Goal: Download file/media

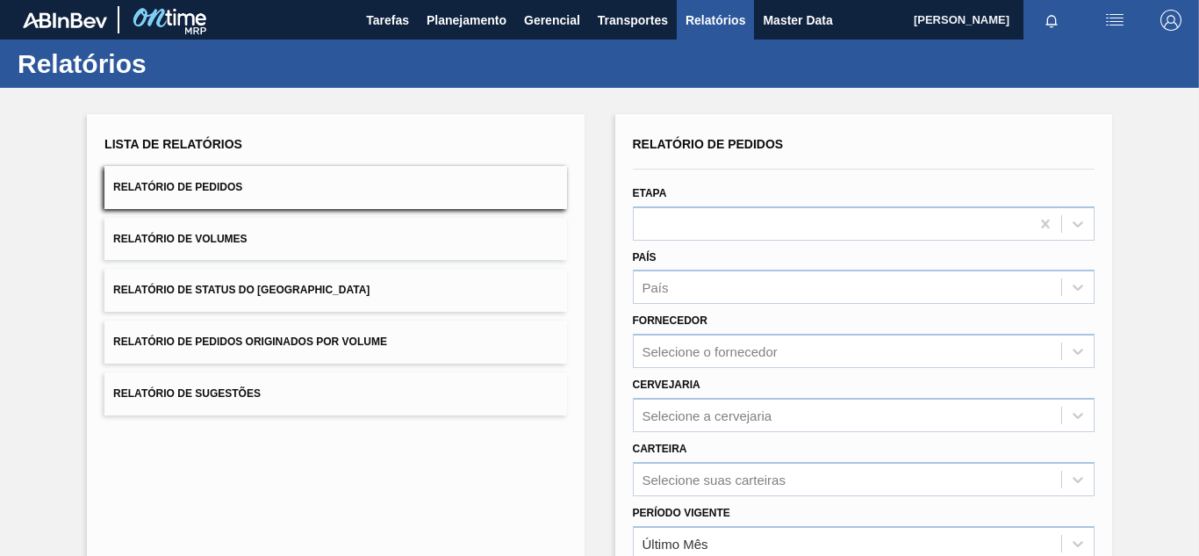
click at [690, 332] on div "Fornecedor Selecione o fornecedor" at bounding box center [864, 338] width 462 height 60
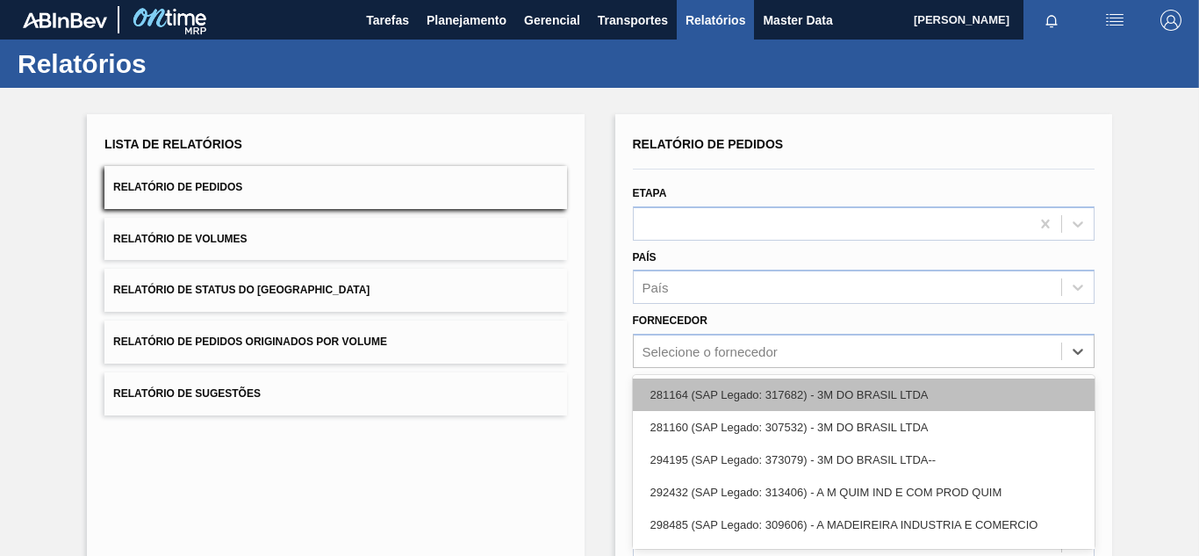
click at [691, 340] on div "option 281164 (SAP Legado: 317682) - 3M DO BRASIL LTDA focused, 1 of 101. 101 r…" at bounding box center [864, 351] width 462 height 34
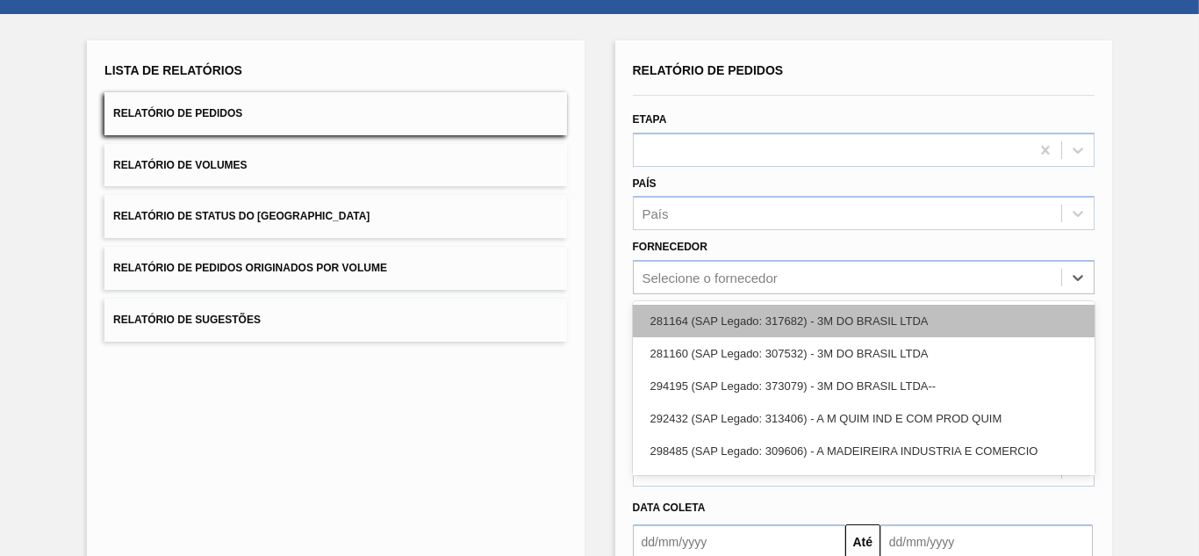
scroll to position [90, 0]
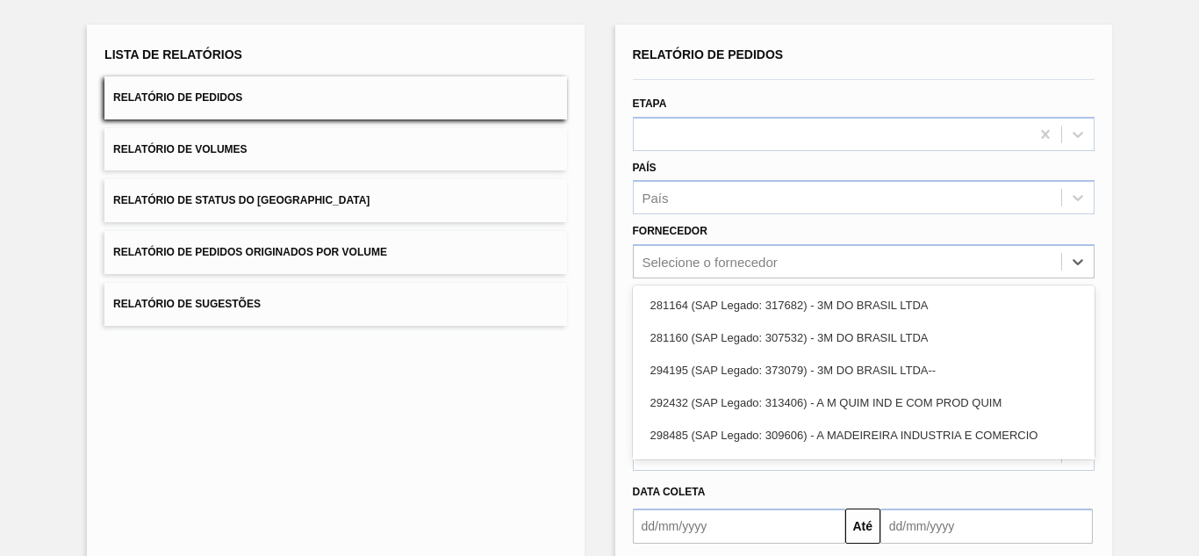
paste input "294925"
type input "294925"
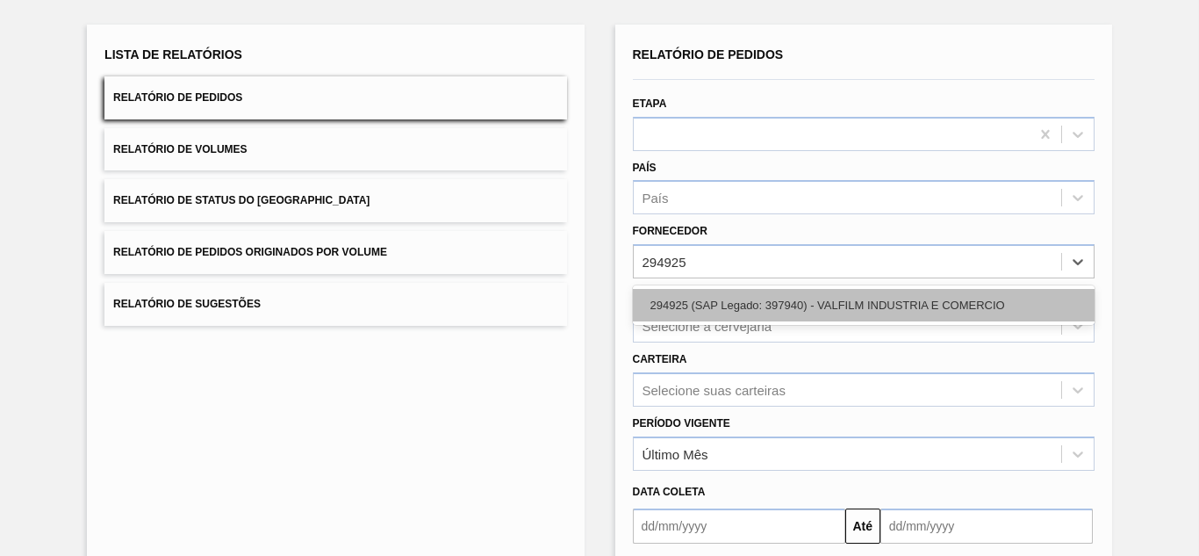
click at [659, 300] on div "294925 (SAP Legado: 397940) - VALFILM INDUSTRIA E COMERCIO" at bounding box center [864, 305] width 462 height 32
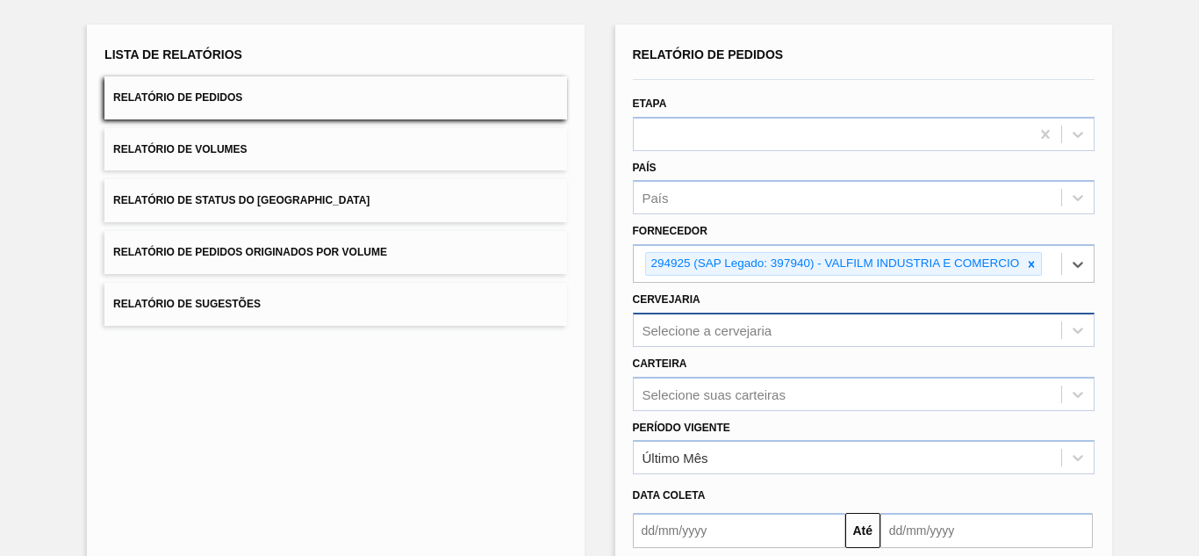
click at [693, 329] on div "Selecione a cervejaria" at bounding box center [864, 330] width 462 height 34
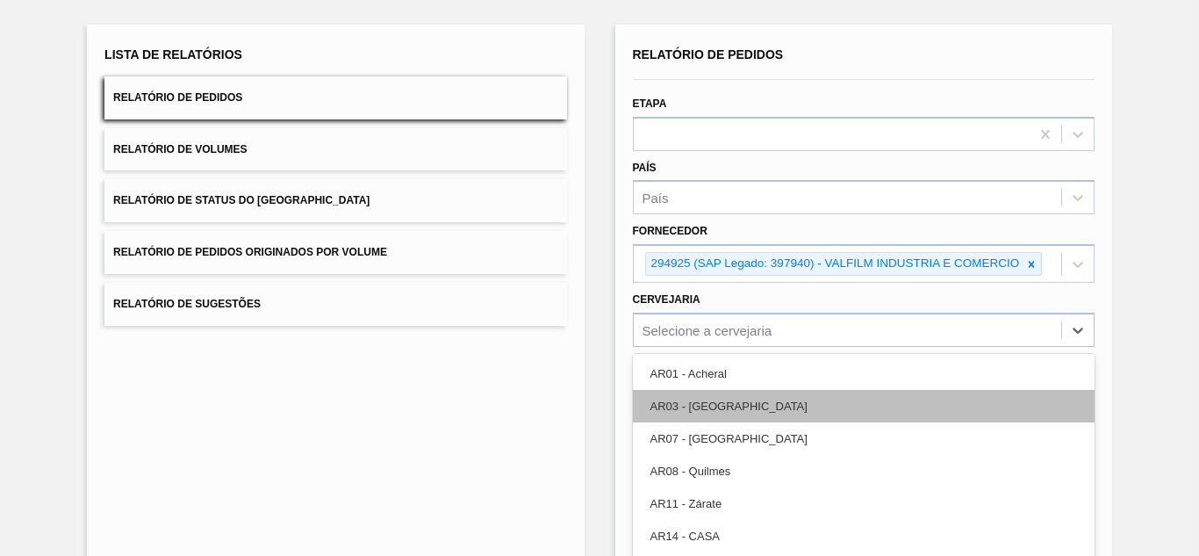
scroll to position [158, 0]
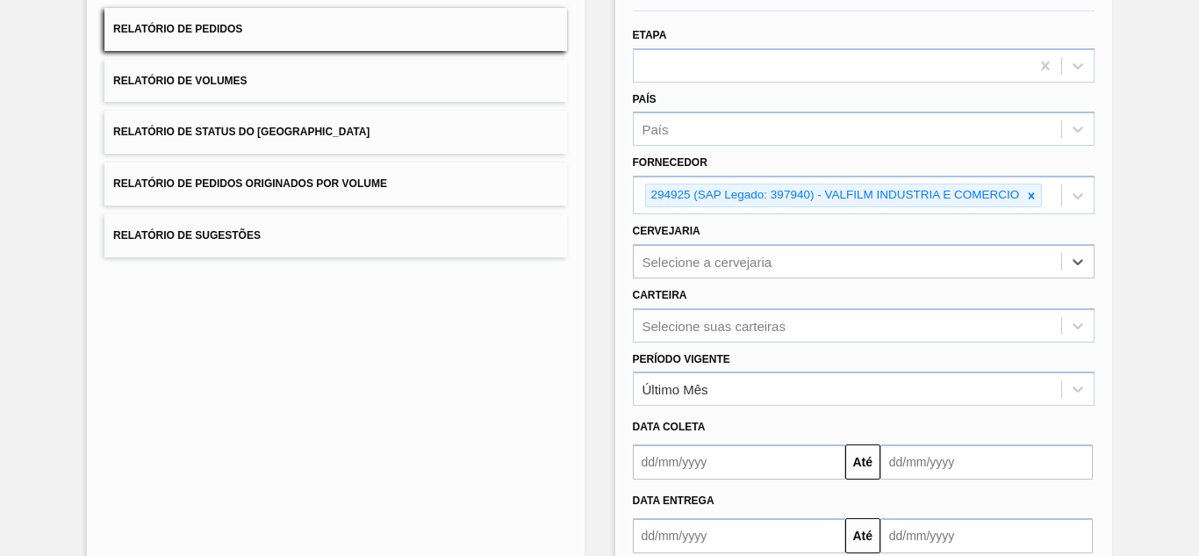
click at [676, 240] on div "Cervejaria Select is focused ,type to refine list, press Down to open the menu,…" at bounding box center [864, 249] width 462 height 60
click at [678, 249] on div "Selecione a cervejaria" at bounding box center [848, 260] width 428 height 25
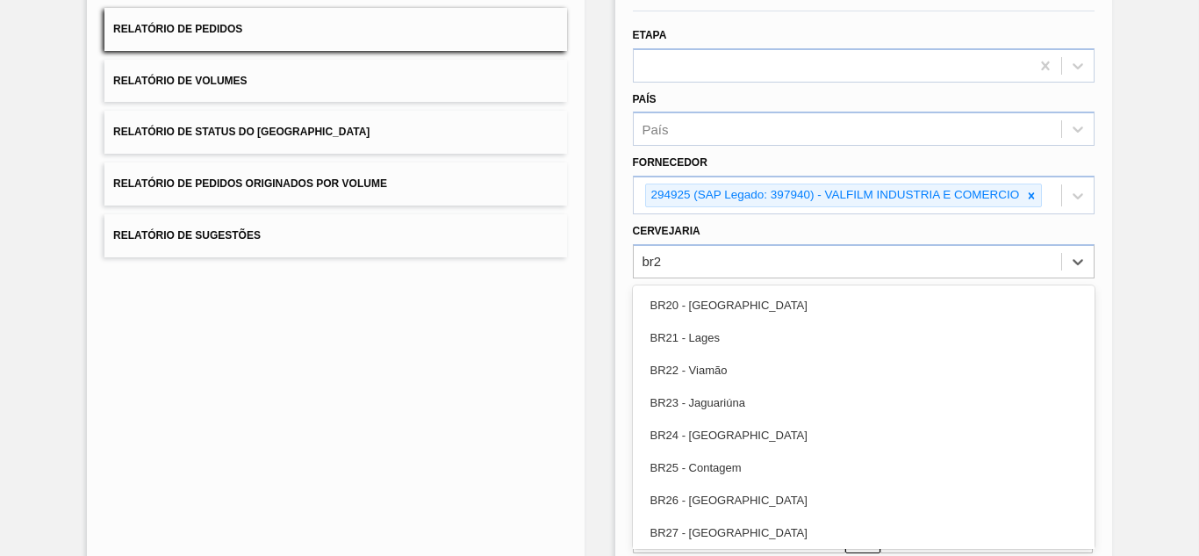
type input "br27"
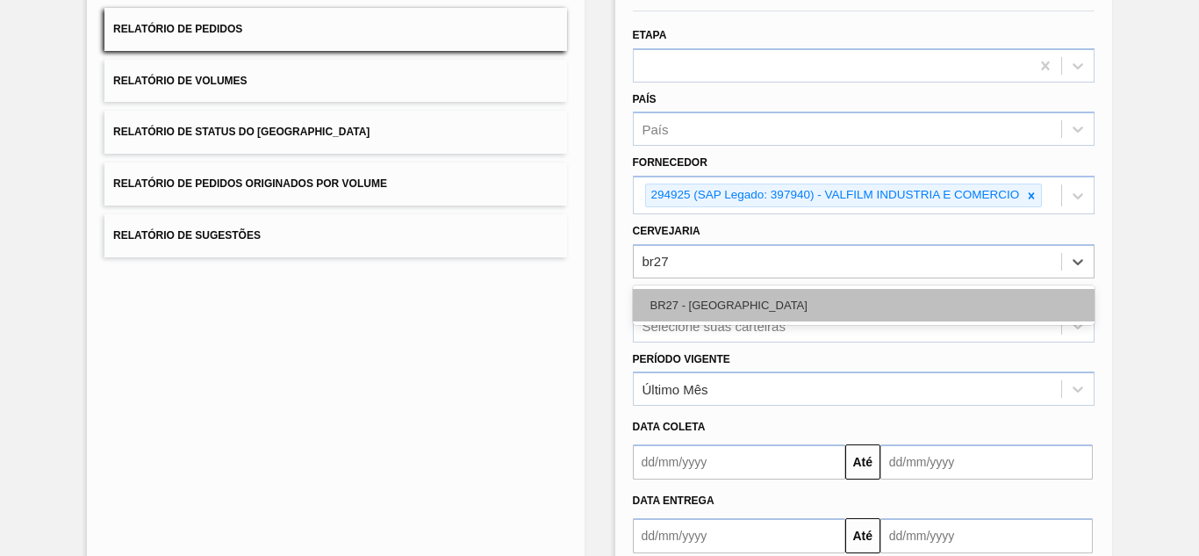
click at [688, 289] on div "BR27 - [GEOGRAPHIC_DATA]" at bounding box center [864, 305] width 462 height 32
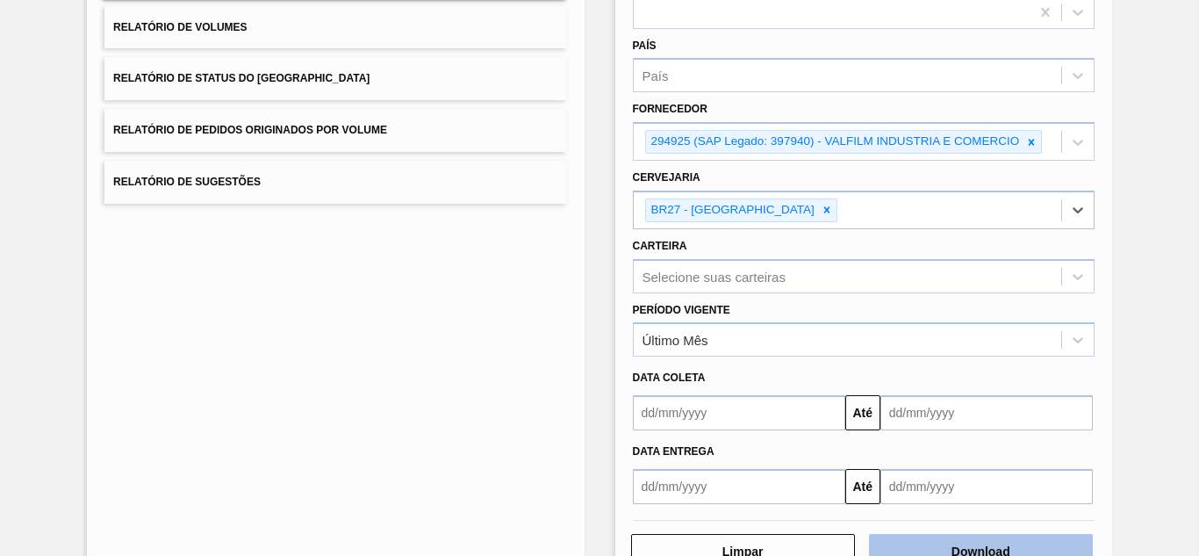
scroll to position [266, 0]
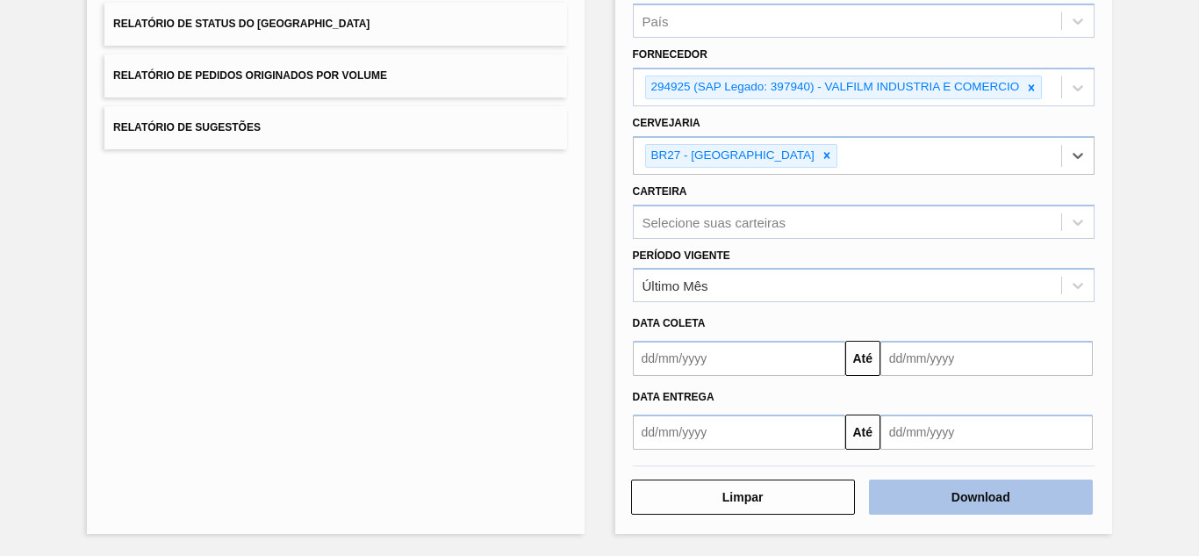
click at [1030, 499] on button "Download" at bounding box center [981, 496] width 224 height 35
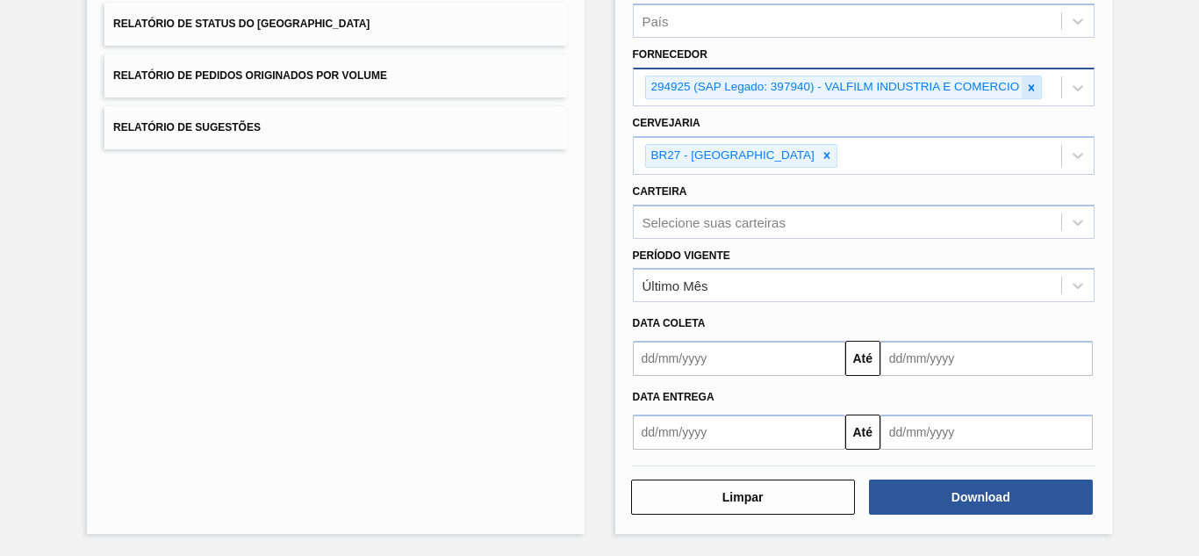
click at [1034, 82] on icon at bounding box center [1032, 88] width 12 height 12
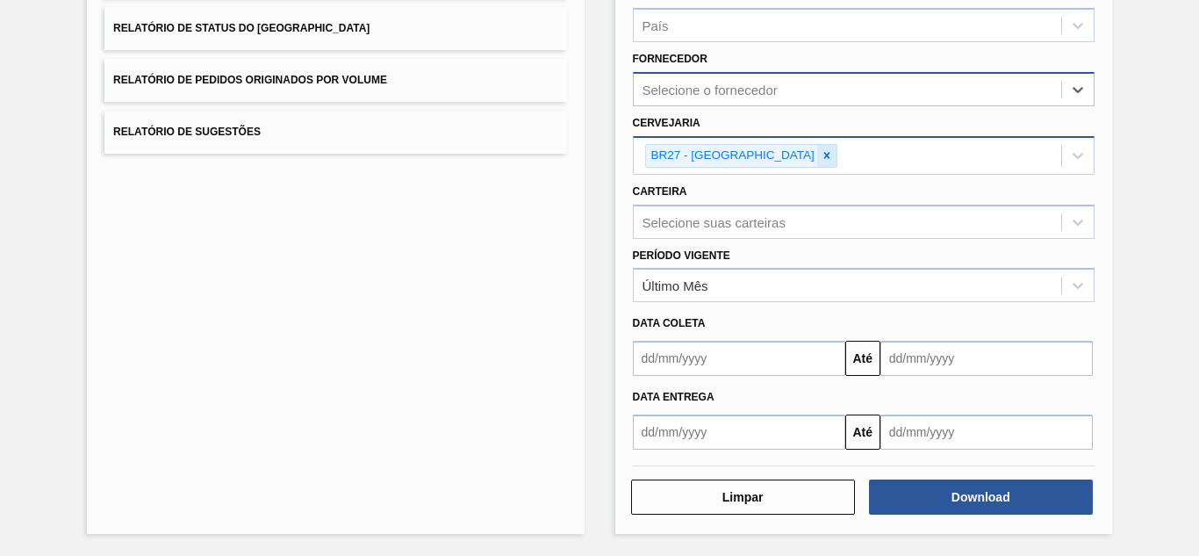
click at [821, 157] on icon at bounding box center [827, 155] width 12 height 12
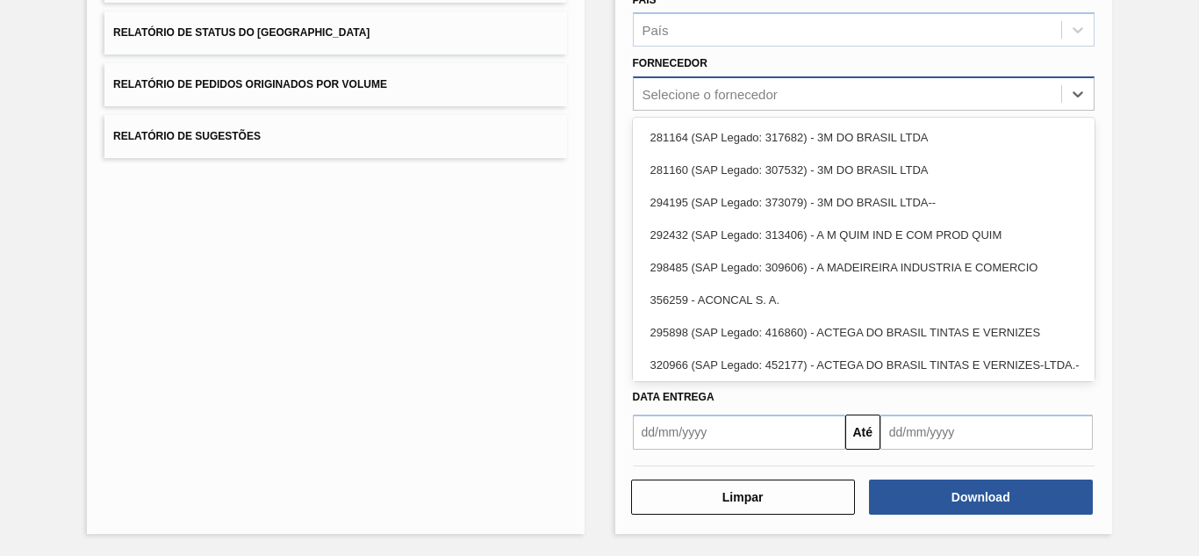
click at [731, 95] on div "Selecione o fornecedor" at bounding box center [710, 94] width 135 height 15
paste input "290872"
type input "290872"
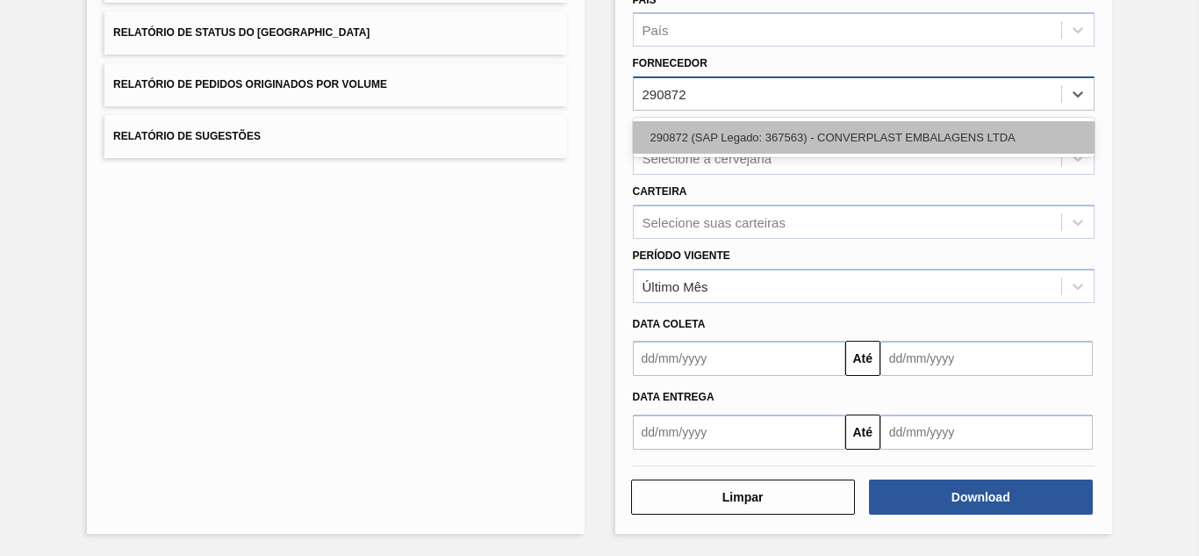
click at [708, 132] on div "290872 (SAP Legado: 367563) - CONVERPLAST EMBALAGENS LTDA" at bounding box center [864, 137] width 462 height 32
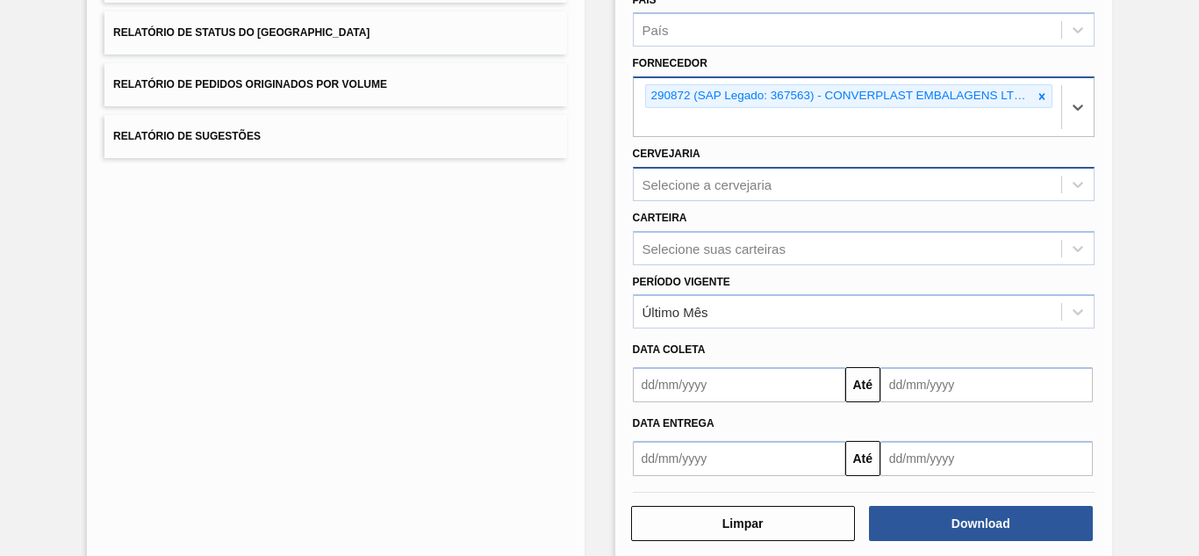
click at [711, 187] on div "Selecione a cervejaria" at bounding box center [708, 183] width 130 height 15
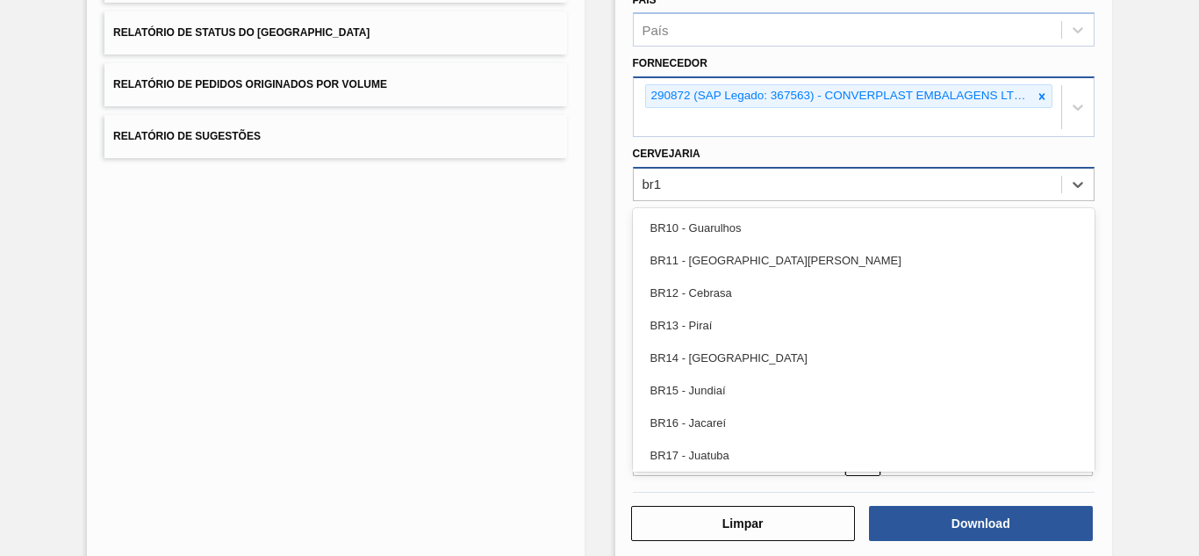
type input "br15"
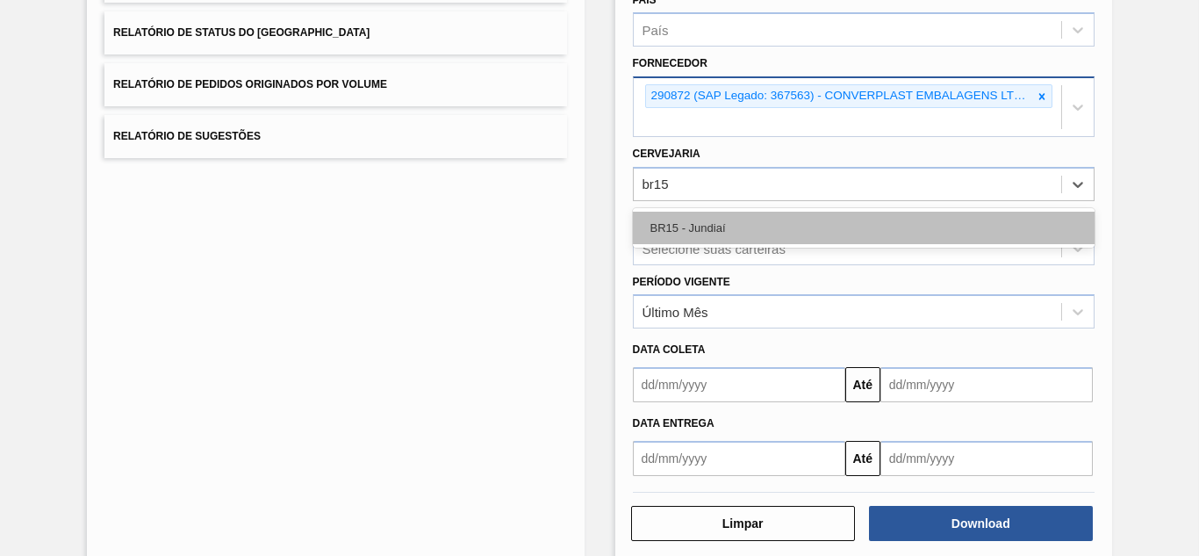
click at [708, 237] on div "BR15 - Jundiaí" at bounding box center [864, 228] width 462 height 32
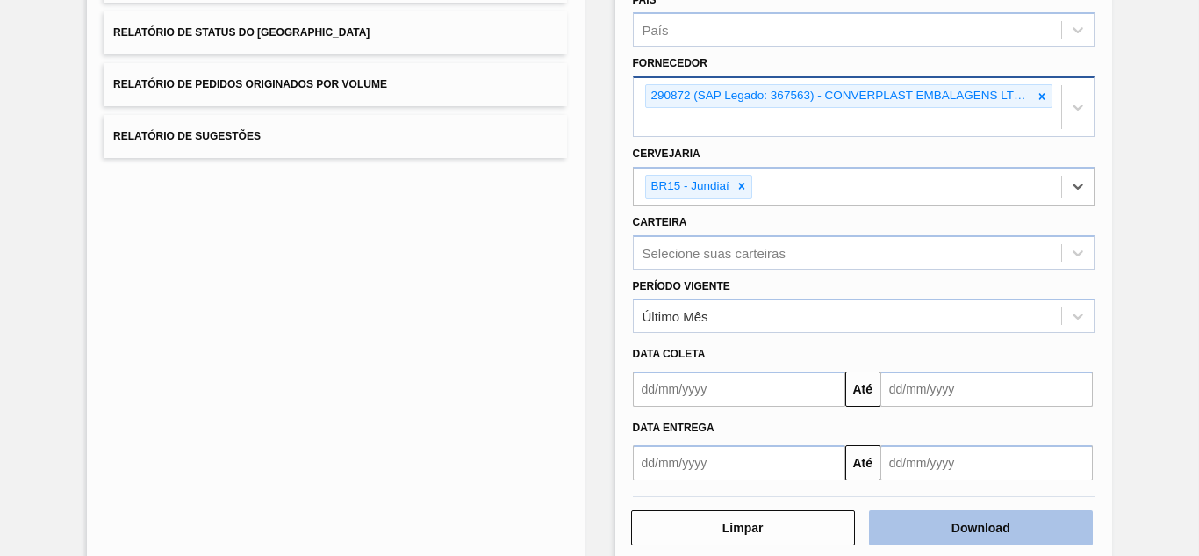
click at [935, 525] on button "Download" at bounding box center [981, 527] width 224 height 35
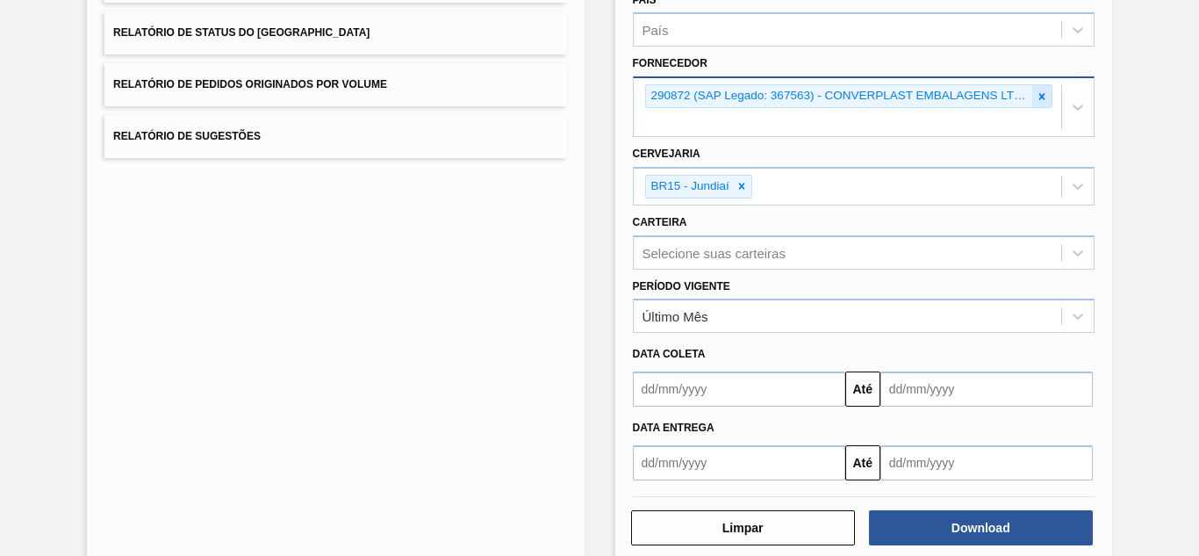
click at [1042, 93] on icon at bounding box center [1042, 96] width 12 height 12
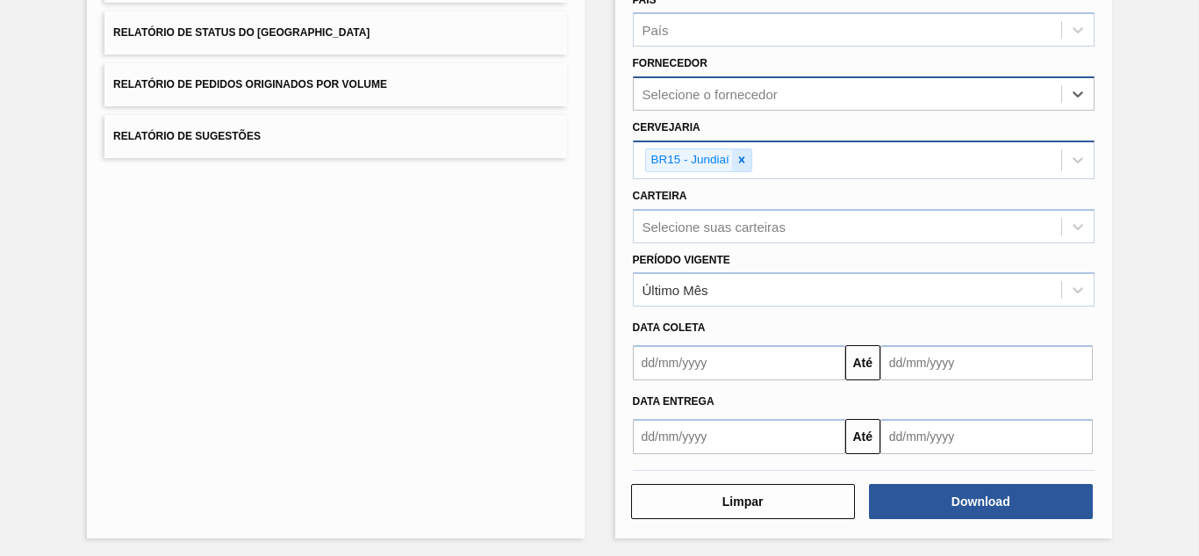
click at [741, 163] on icon at bounding box center [742, 160] width 12 height 12
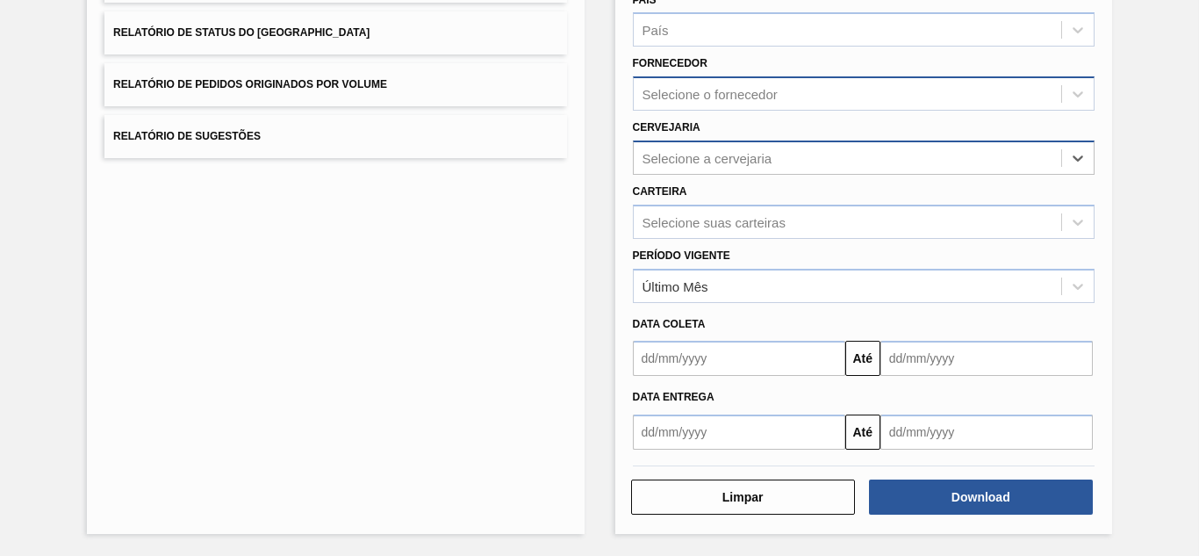
click at [722, 97] on div "Selecione o fornecedor" at bounding box center [710, 94] width 135 height 15
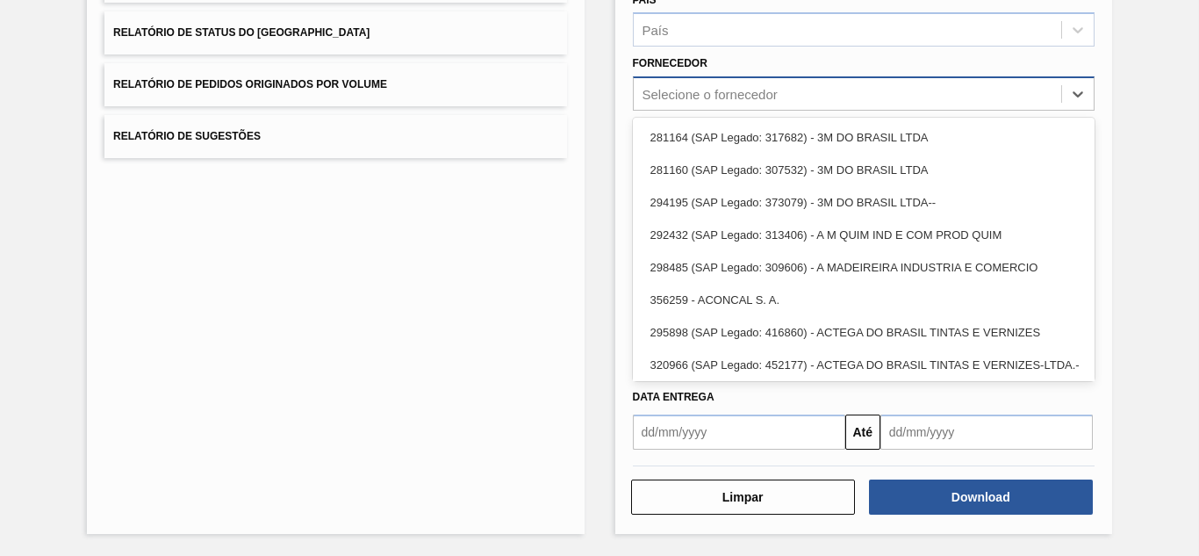
paste input "295750"
type input "295750"
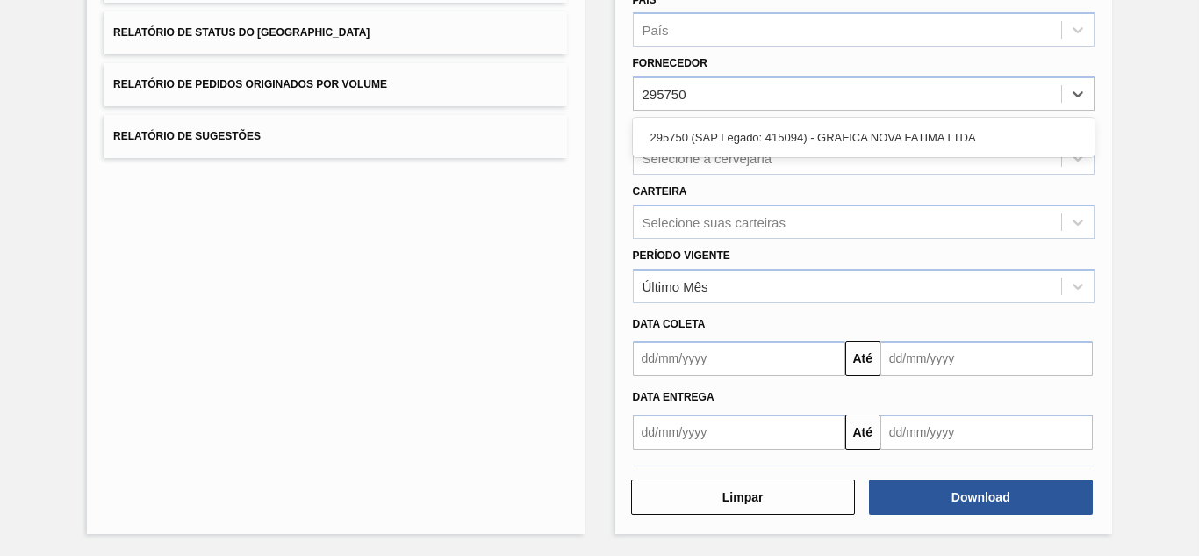
click at [715, 131] on div "295750 (SAP Legado: 415094) - GRAFICA NOVA FATIMA LTDA" at bounding box center [864, 137] width 462 height 32
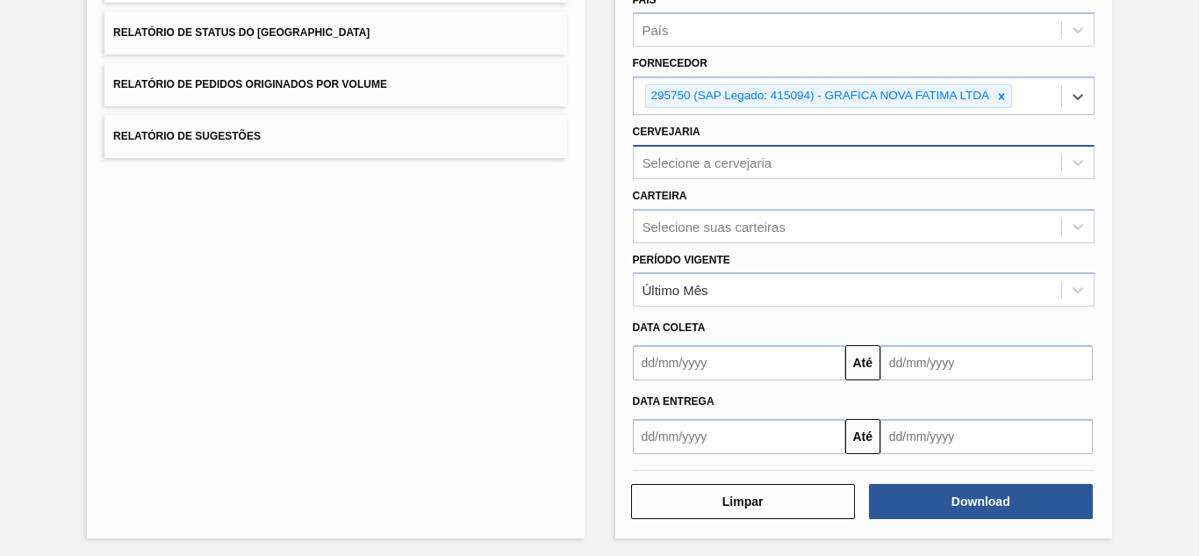
click at [702, 162] on div "Selecione a cervejaria" at bounding box center [708, 162] width 130 height 15
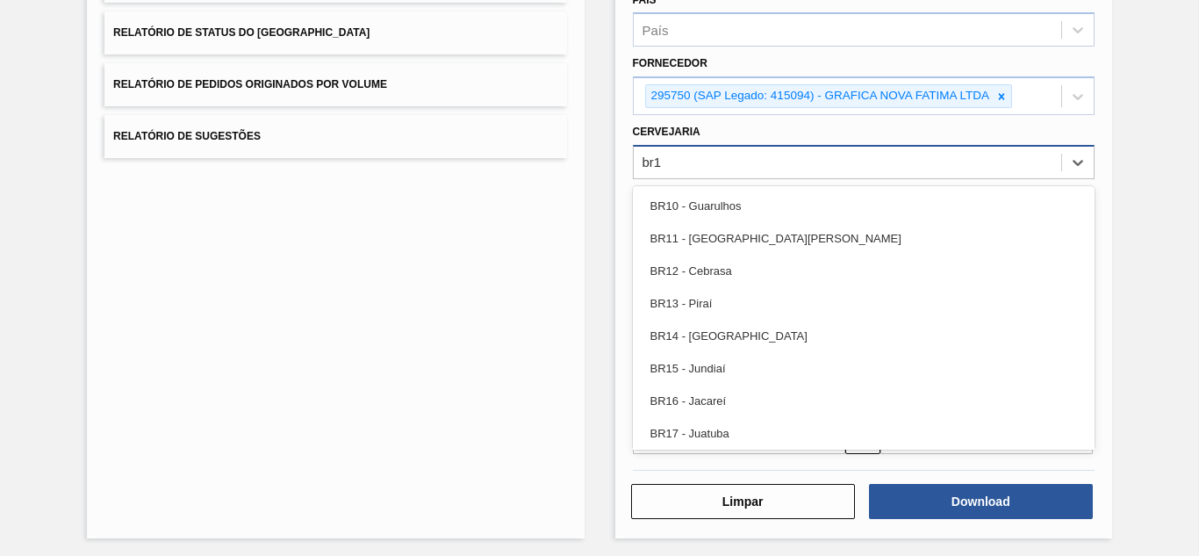
type input "br18"
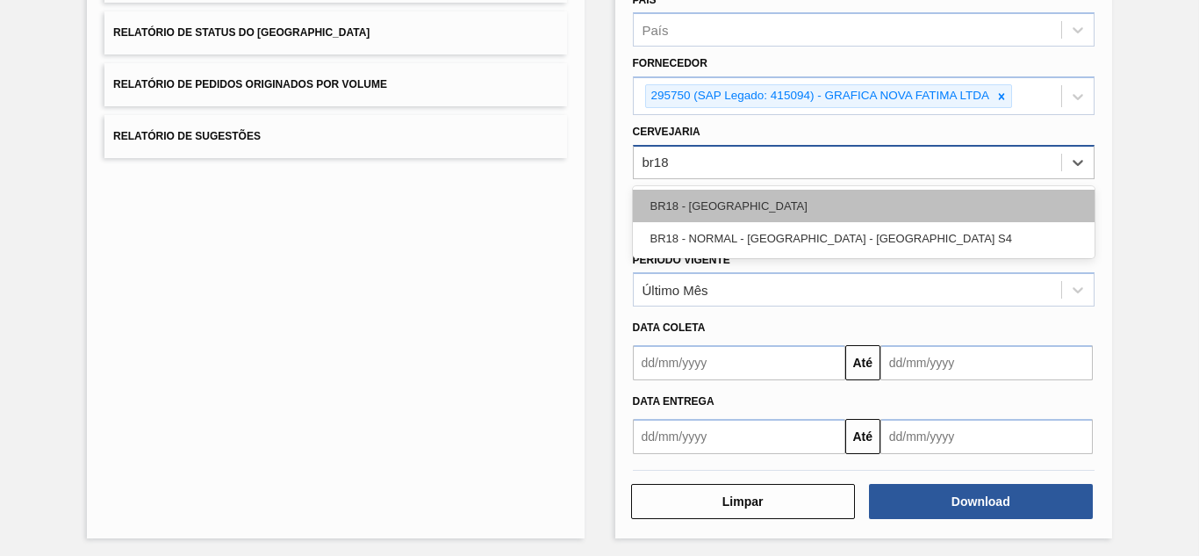
click at [689, 197] on div "BR18 - [GEOGRAPHIC_DATA]" at bounding box center [864, 206] width 462 height 32
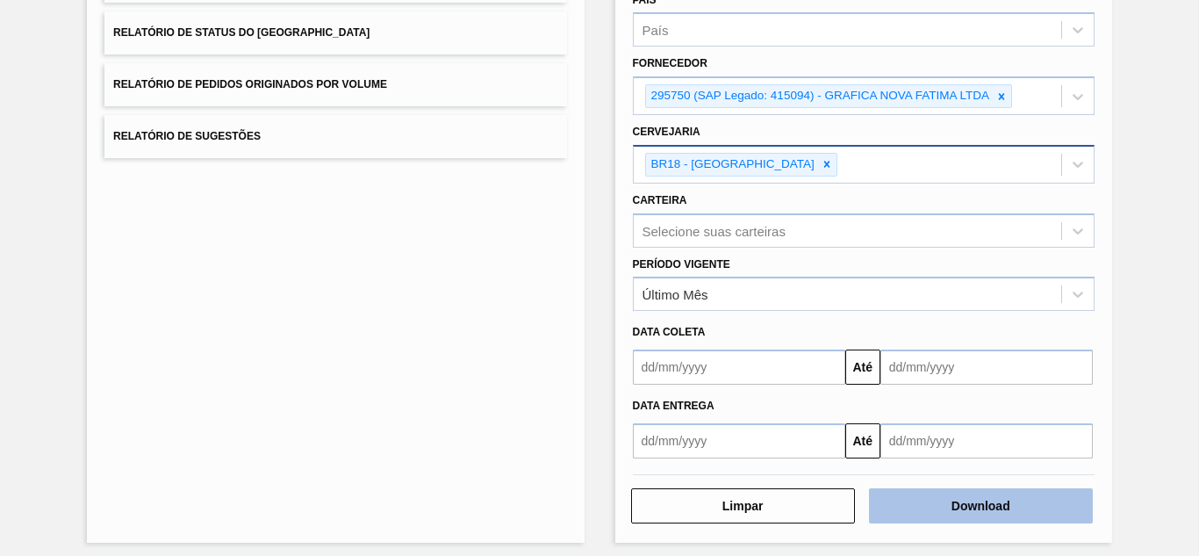
click at [966, 508] on button "Download" at bounding box center [981, 505] width 224 height 35
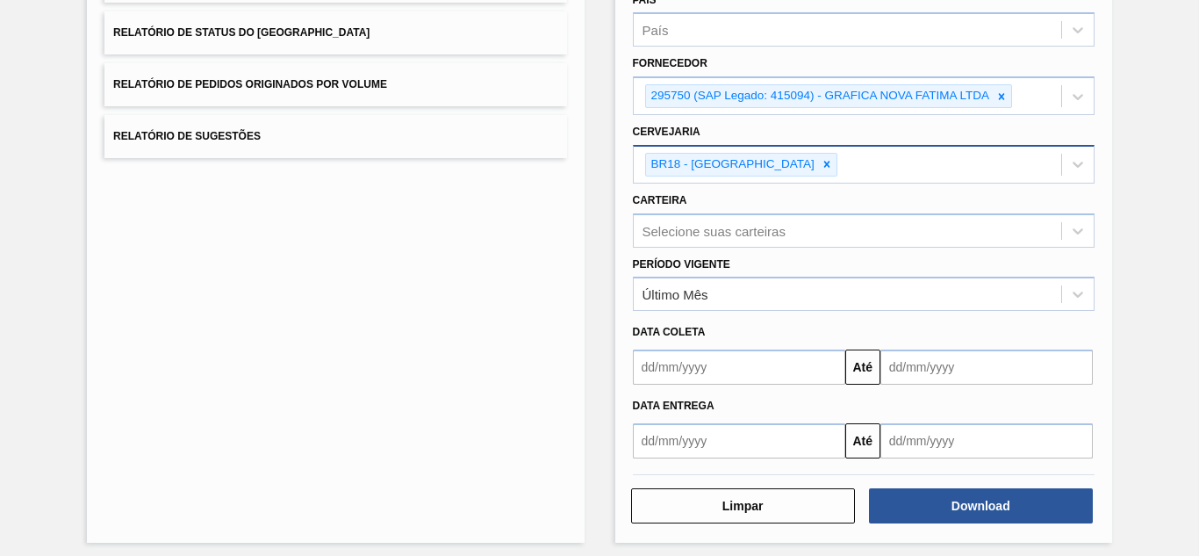
click at [825, 167] on icon at bounding box center [828, 165] width 6 height 6
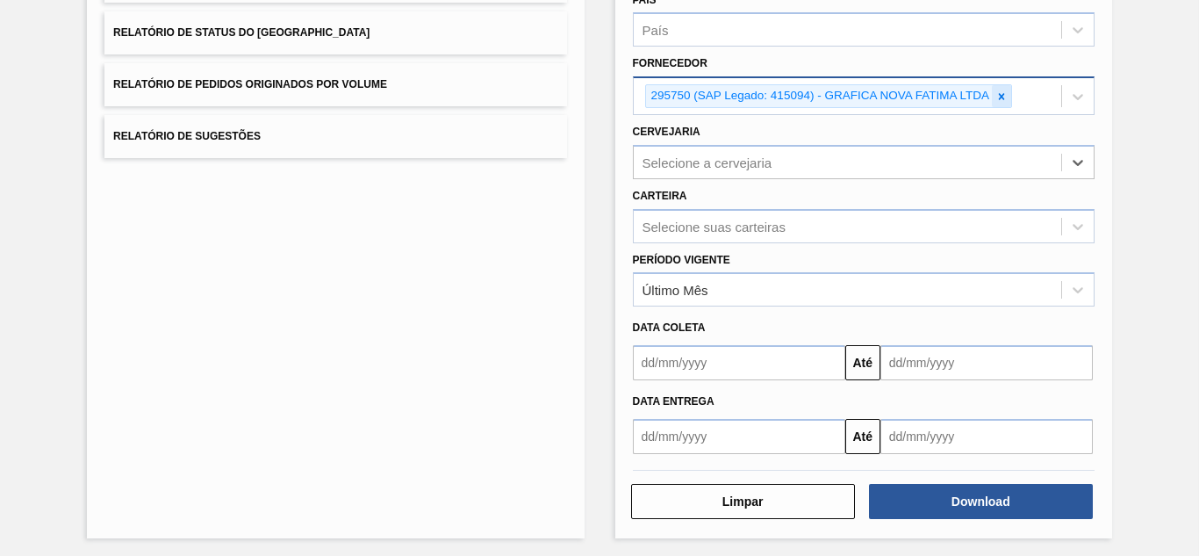
click at [997, 97] on icon at bounding box center [1002, 96] width 12 height 12
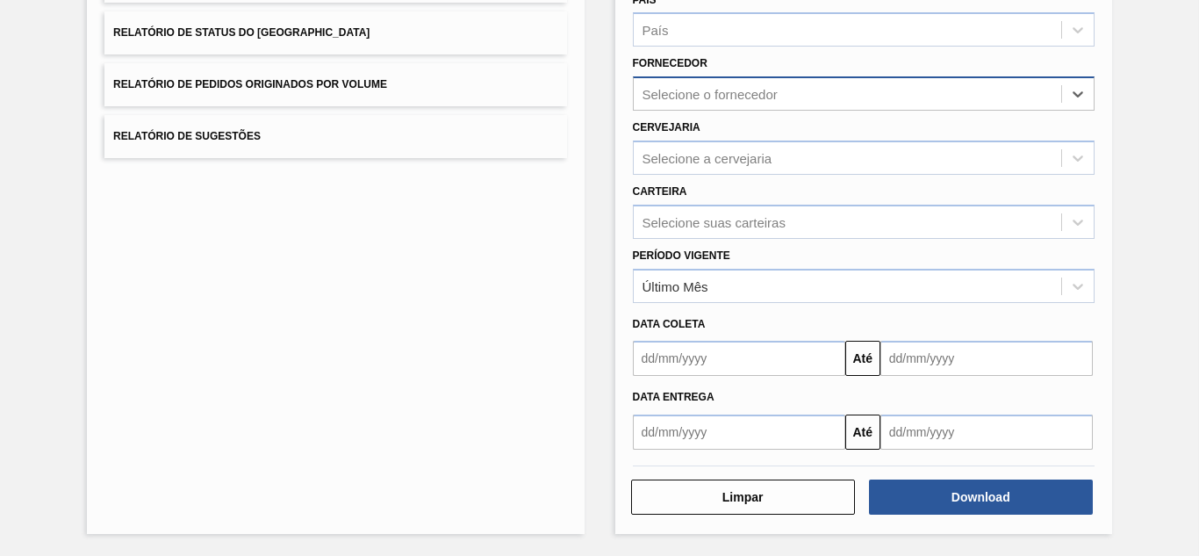
paste input "291443"
type input "291443"
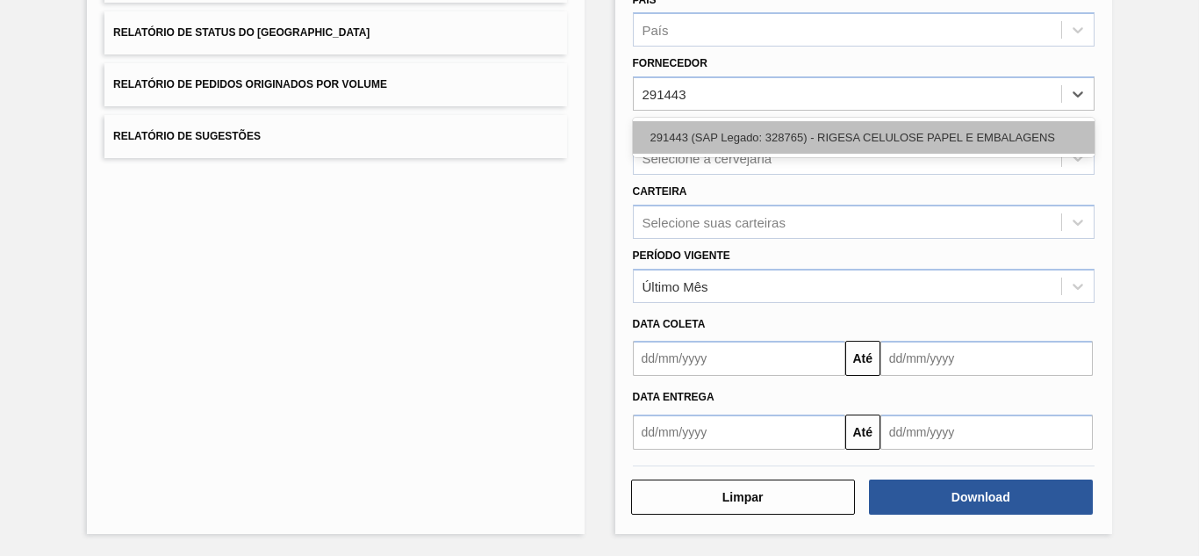
click at [692, 139] on div "291443 (SAP Legado: 328765) - RIGESA CELULOSE PAPEL E EMBALAGENS" at bounding box center [864, 137] width 462 height 32
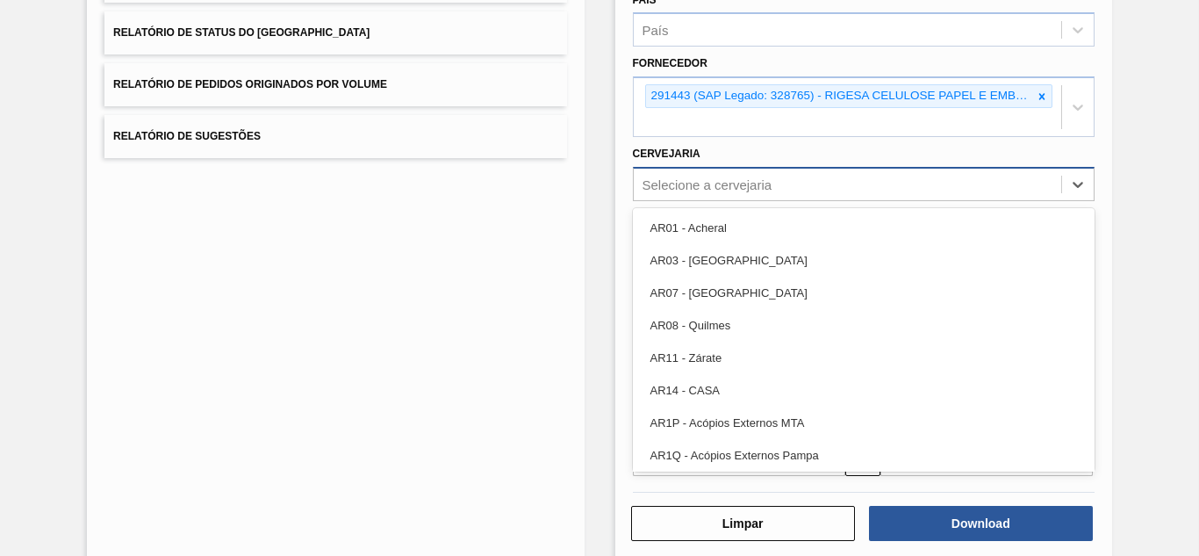
click at [676, 180] on div "Selecione a cervejaria" at bounding box center [708, 183] width 130 height 15
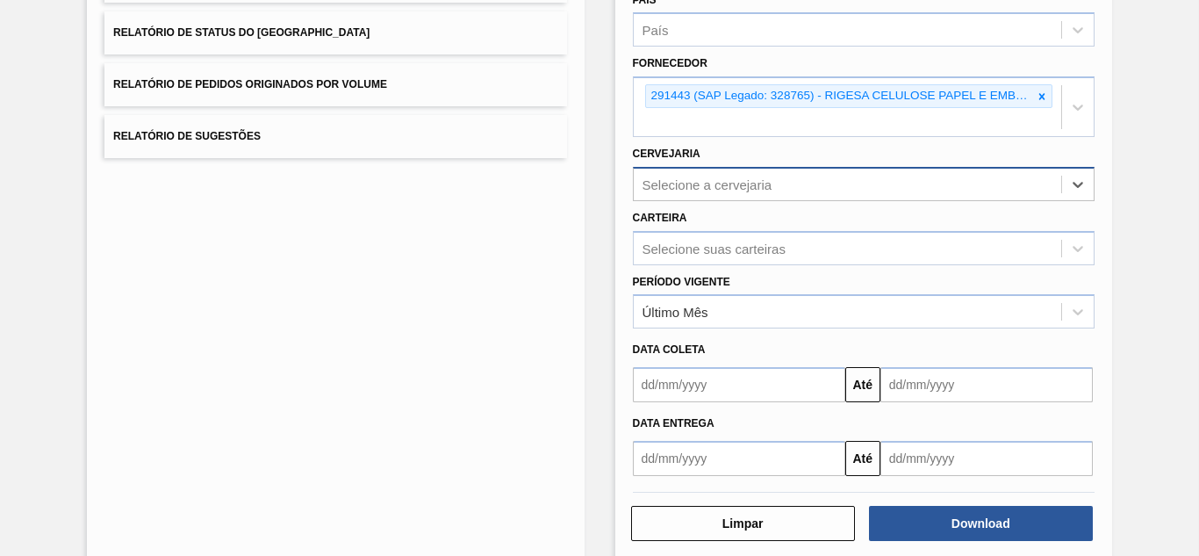
click at [694, 191] on div "Selecione a cervejaria" at bounding box center [708, 183] width 130 height 15
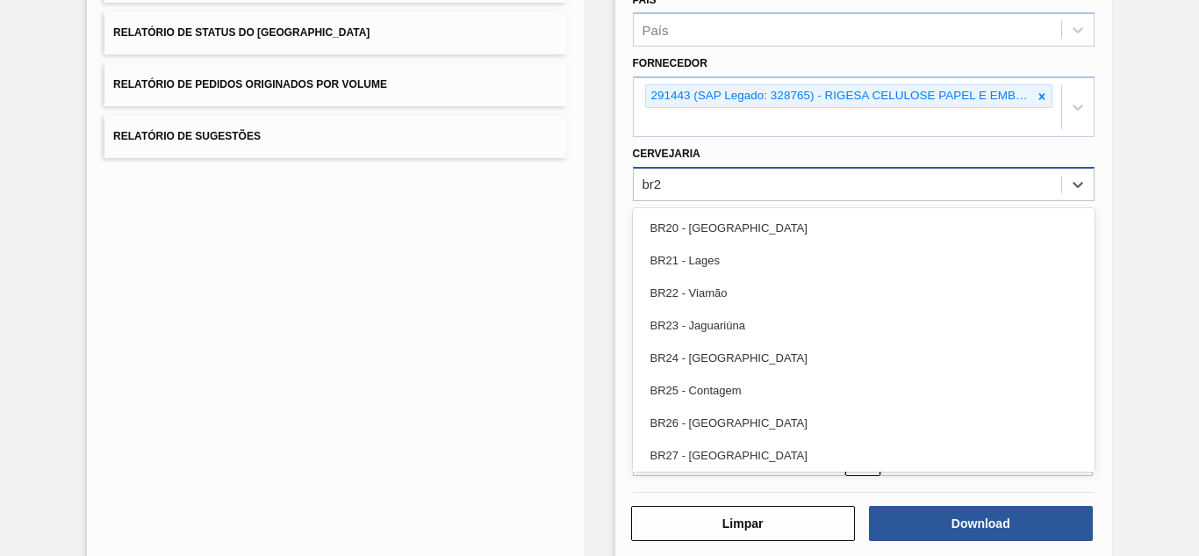
type input "br21"
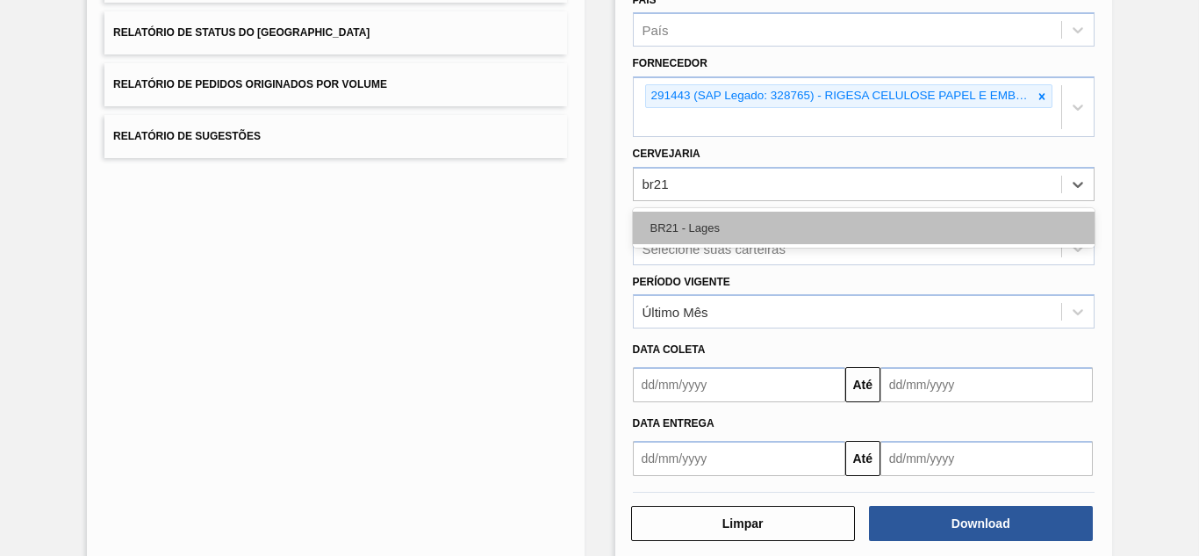
click at [697, 216] on div "BR21 - Lages" at bounding box center [864, 228] width 462 height 32
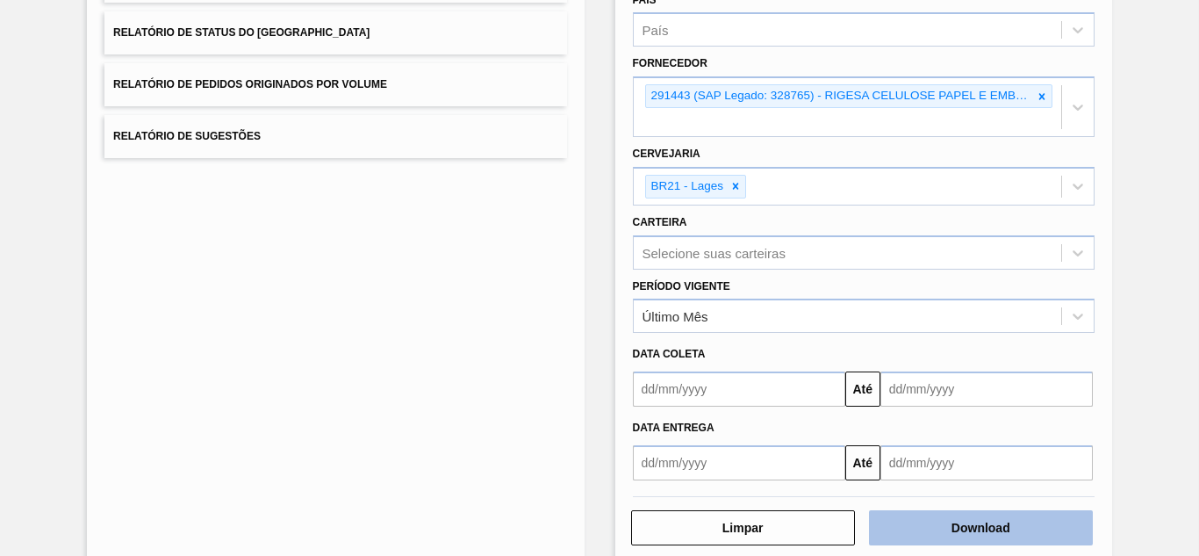
click at [938, 512] on button "Download" at bounding box center [981, 527] width 224 height 35
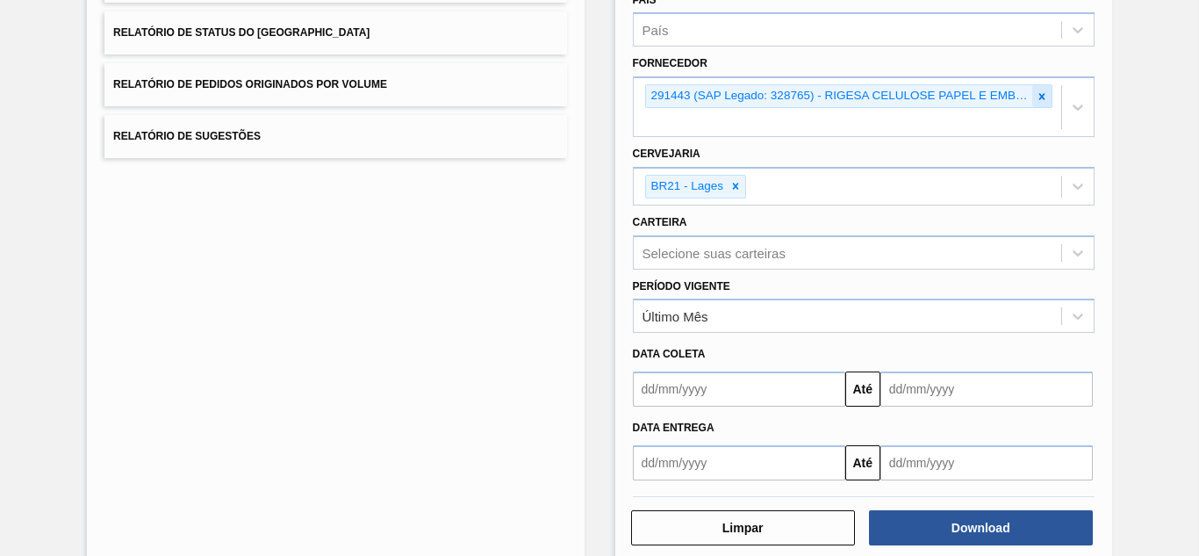
click at [1041, 93] on icon at bounding box center [1042, 96] width 12 height 12
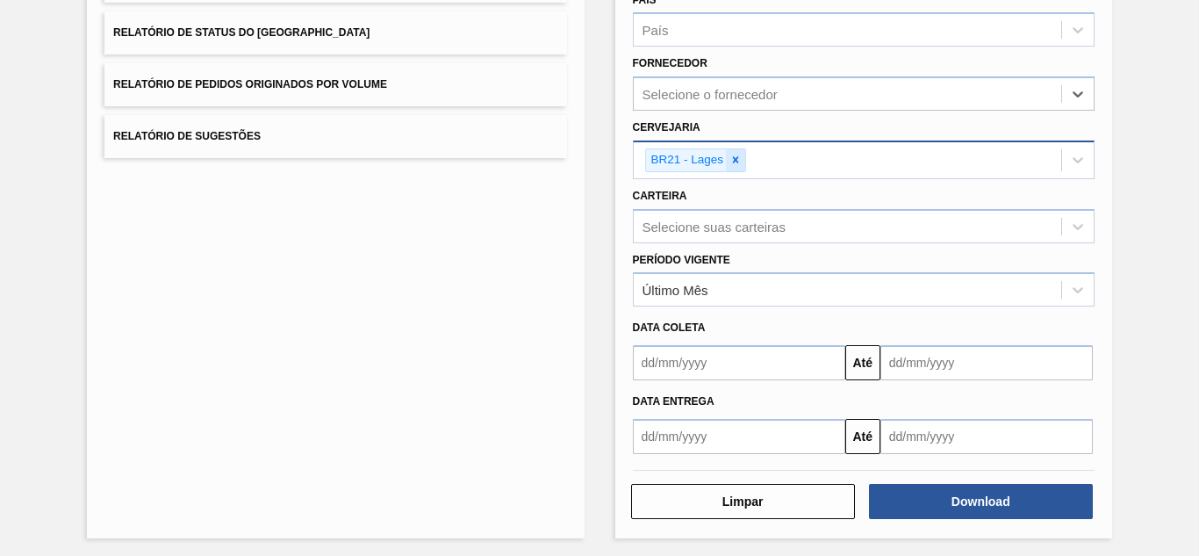
click at [741, 155] on div at bounding box center [735, 160] width 19 height 22
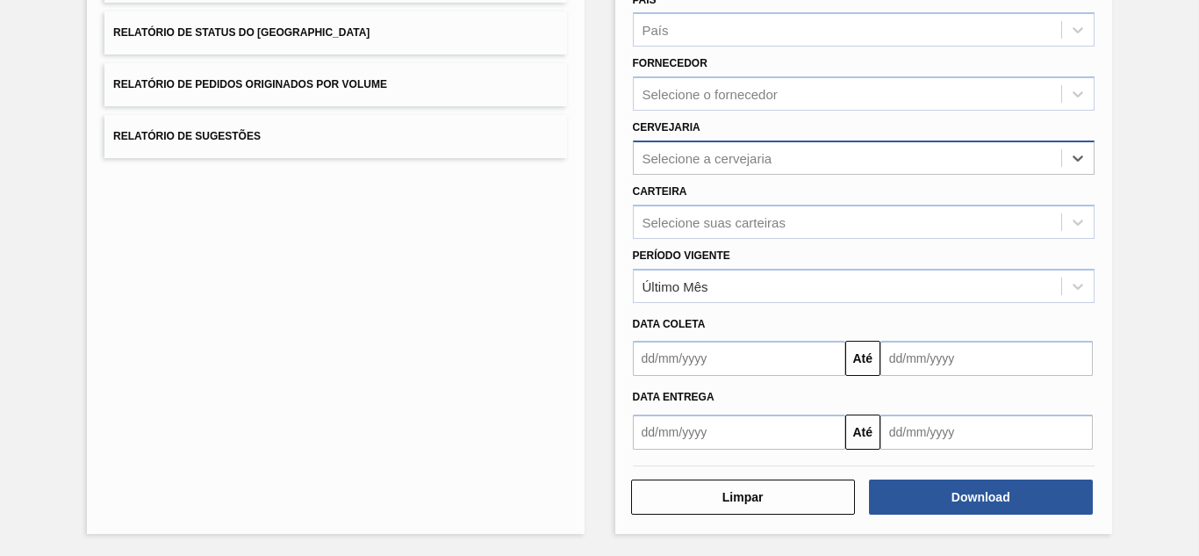
click at [745, 98] on div "Selecione o fornecedor" at bounding box center [710, 94] width 135 height 15
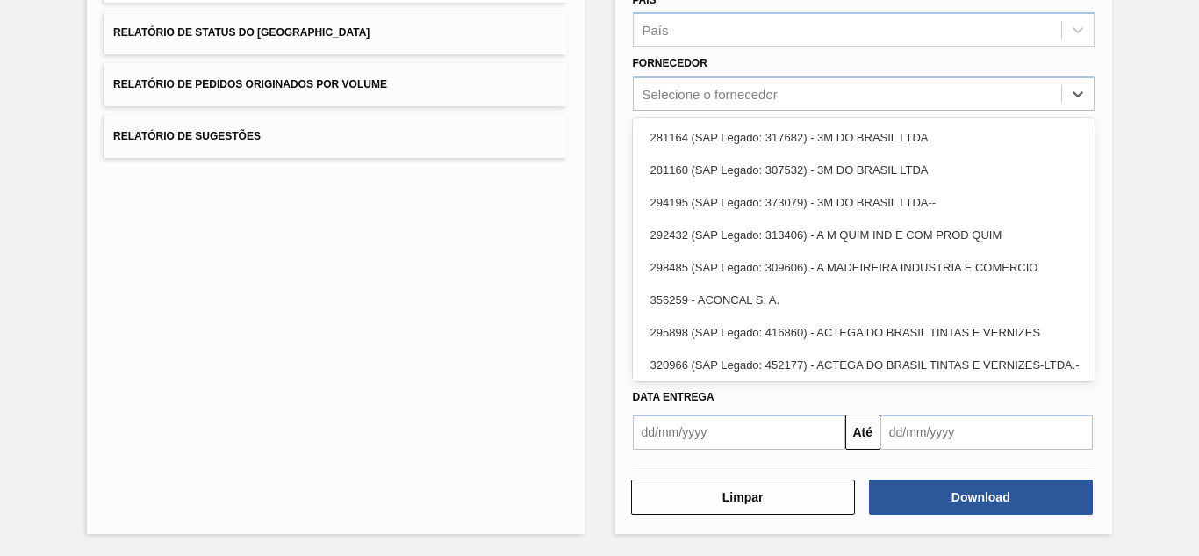
paste input "10281666"
type input "10281666"
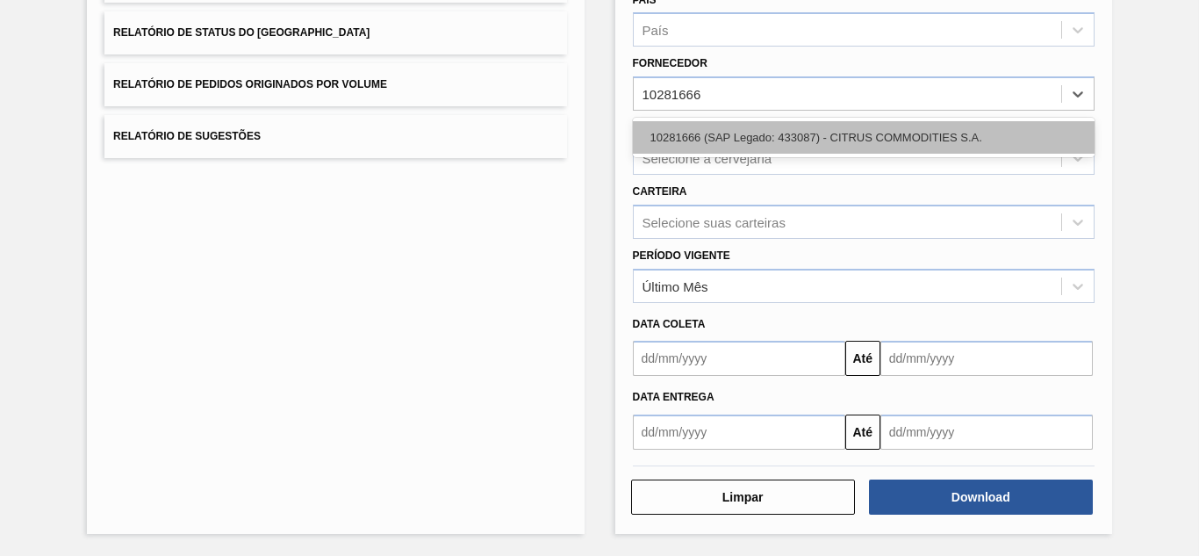
click at [717, 130] on div "10281666 (SAP Legado: 433087) - CITRUS COMMODITIES S.A." at bounding box center [864, 137] width 462 height 32
